Goal: Task Accomplishment & Management: Manage account settings

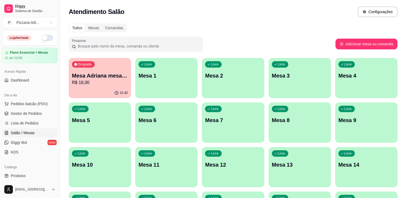
click at [48, 38] on button "button" at bounding box center [47, 38] width 12 height 6
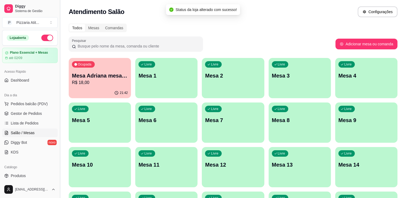
click at [59, 43] on button "Toggle Sidebar" at bounding box center [60, 99] width 4 height 198
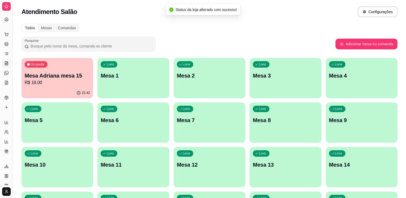
click at [9, 19] on link "Dashboard" at bounding box center [6, 19] width 9 height 9
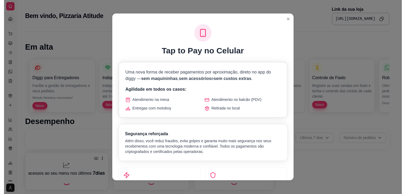
scroll to position [181, 0]
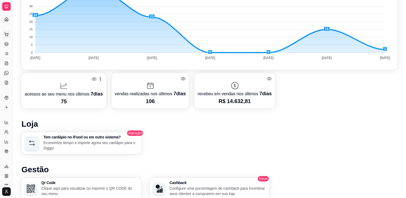
click at [9, 35] on button "Pedidos balcão (PDV)" at bounding box center [6, 34] width 9 height 9
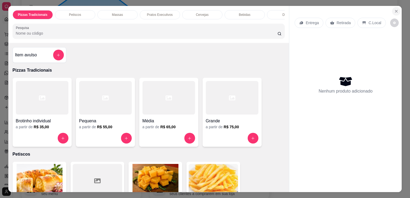
click at [396, 7] on button "Close" at bounding box center [396, 11] width 9 height 9
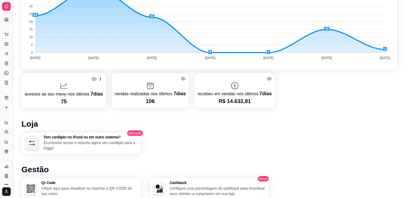
click at [12, 25] on button "Toggle Sidebar" at bounding box center [12, 99] width 4 height 198
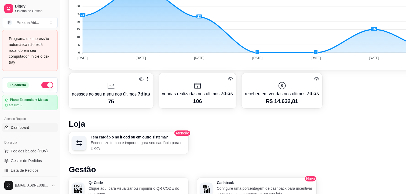
click at [37, 178] on link "Salão / Mesas" at bounding box center [30, 180] width 56 height 9
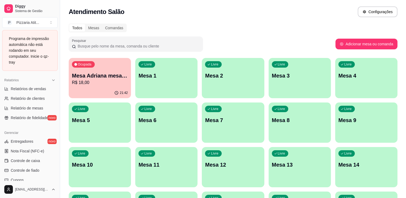
scroll to position [169, 0]
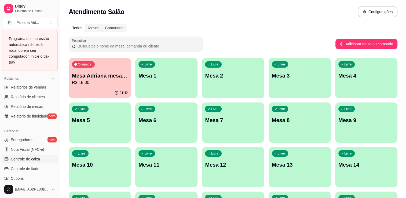
click at [39, 156] on link "Controle de caixa" at bounding box center [30, 159] width 56 height 9
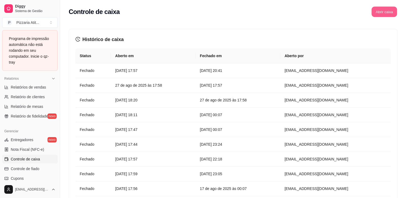
click at [390, 10] on button "Abrir caixa" at bounding box center [385, 12] width 26 height 10
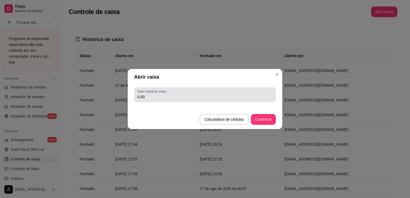
click at [212, 92] on div "0,00" at bounding box center [204, 94] width 135 height 11
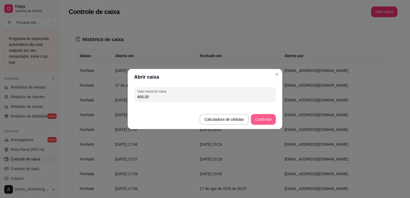
type input "600,00"
click at [262, 118] on button "Confirmar" at bounding box center [263, 119] width 24 height 10
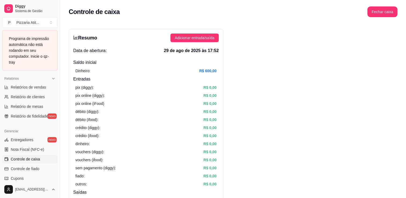
click at [57, 81] on div "Loja aberta Plano Essencial + Mesas até 02/09 Acesso Rápido Dashboard Dia a dia…" at bounding box center [30, 129] width 60 height 104
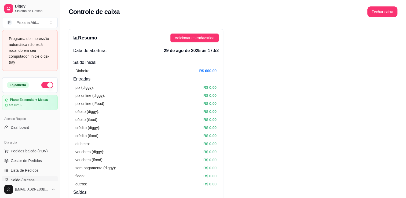
click at [16, 176] on link "Salão / Mesas" at bounding box center [30, 180] width 56 height 9
